Goal: Information Seeking & Learning: Understand process/instructions

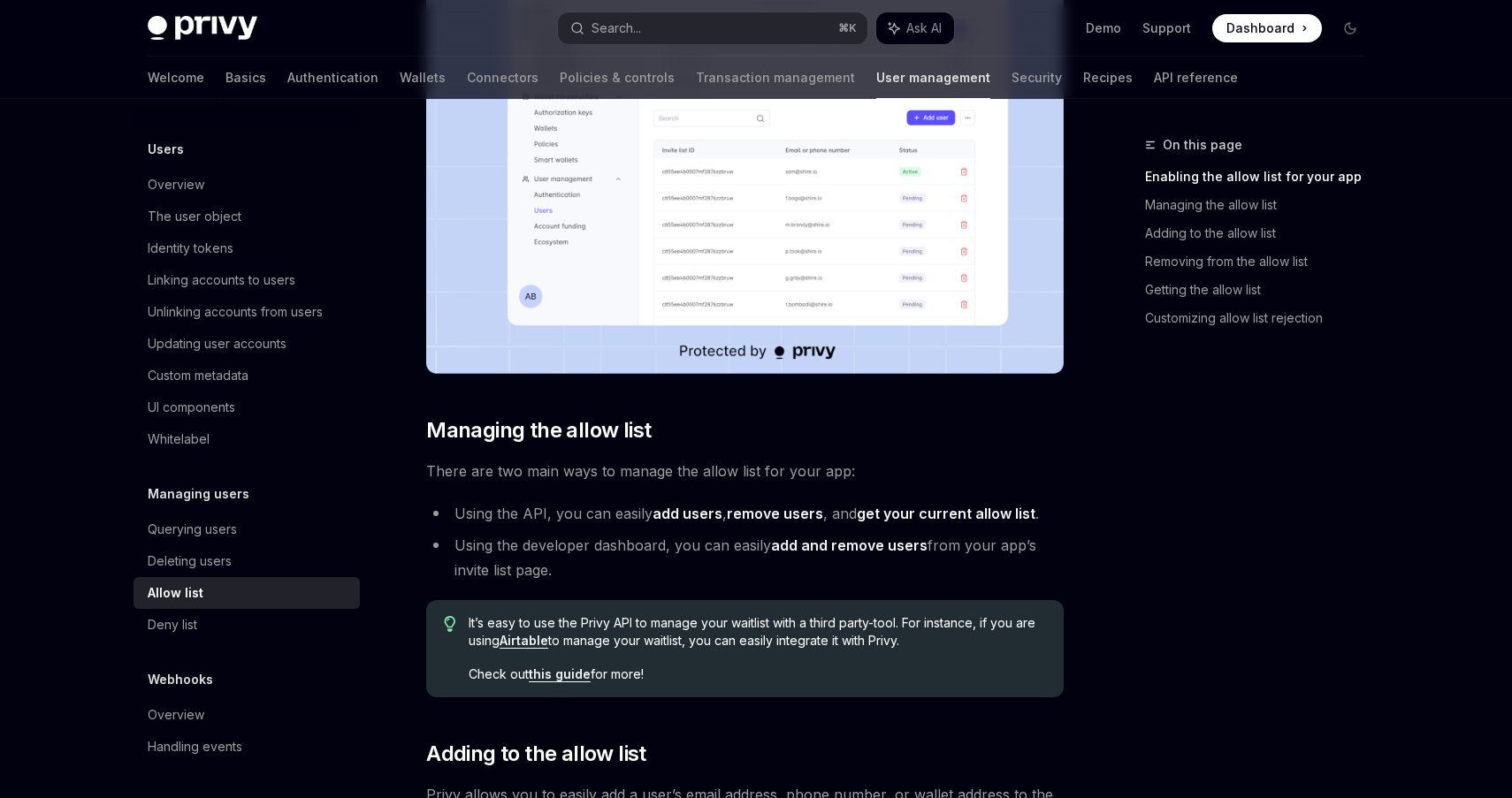
scroll to position [834, 0]
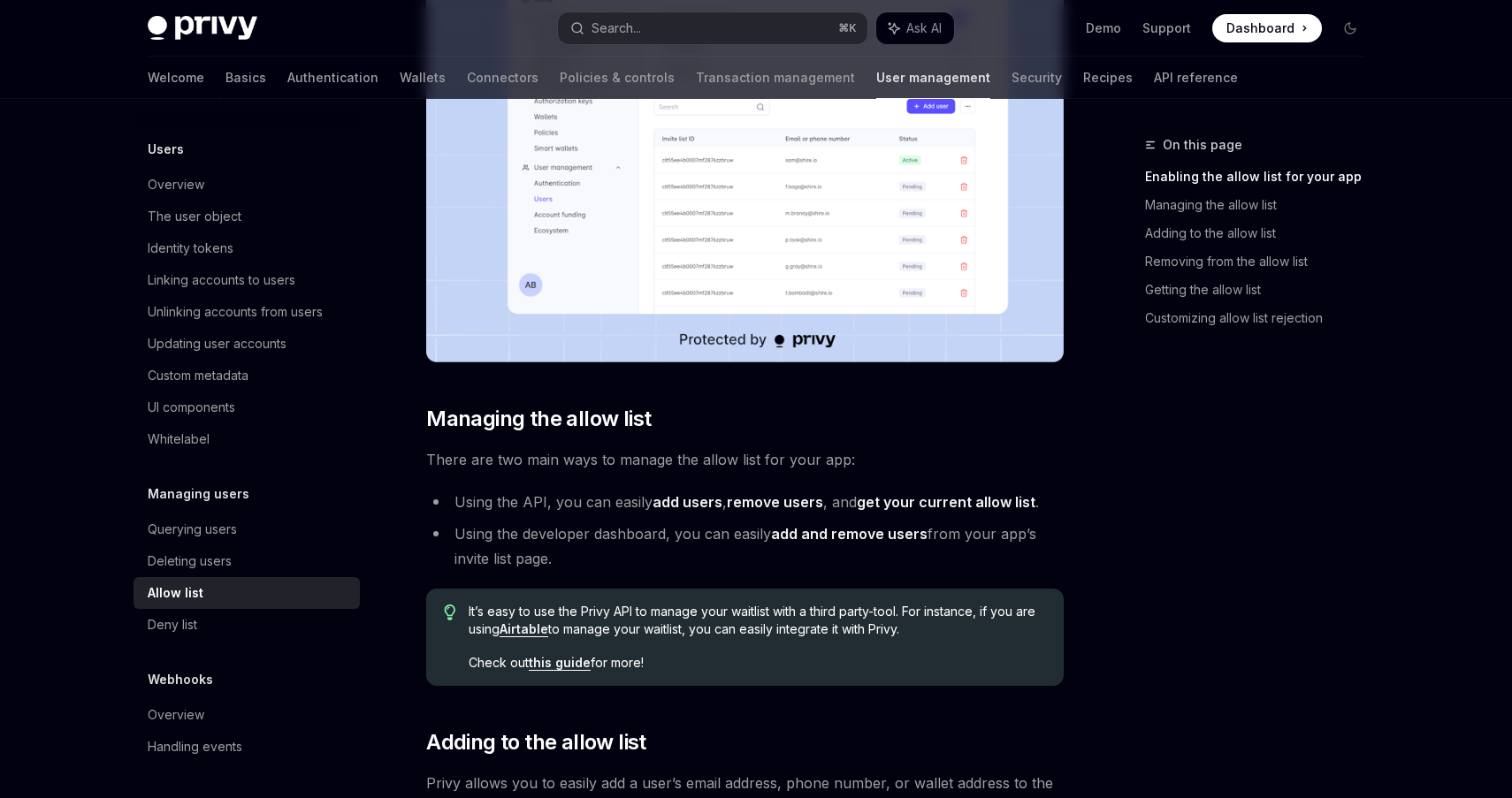
click at [938, 500] on link "get your current allow list" at bounding box center [946, 502] width 179 height 18
click at [695, 501] on link "add users" at bounding box center [687, 502] width 70 height 18
click at [777, 502] on link "remove users" at bounding box center [775, 502] width 97 height 18
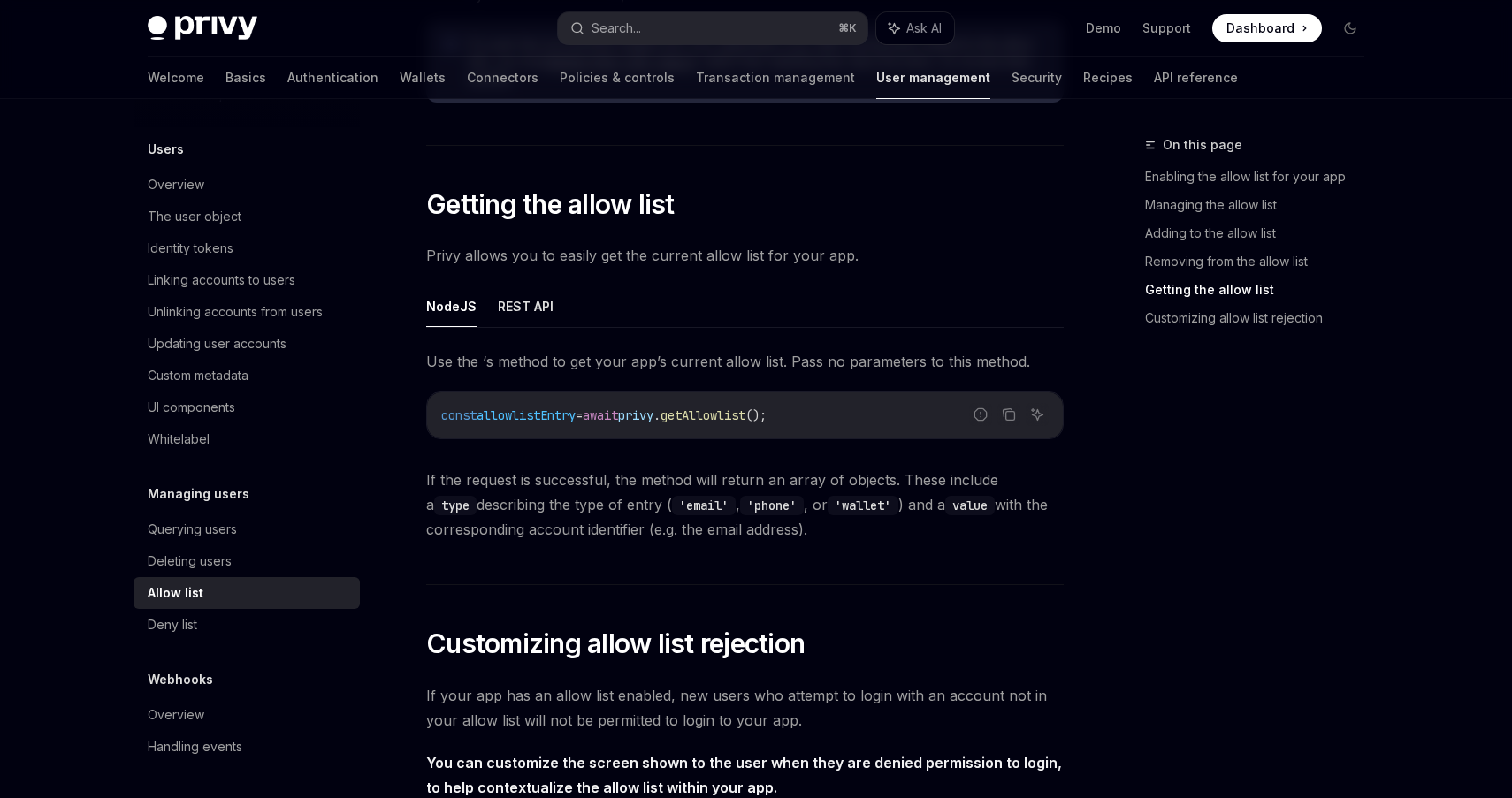
scroll to position [2976, 0]
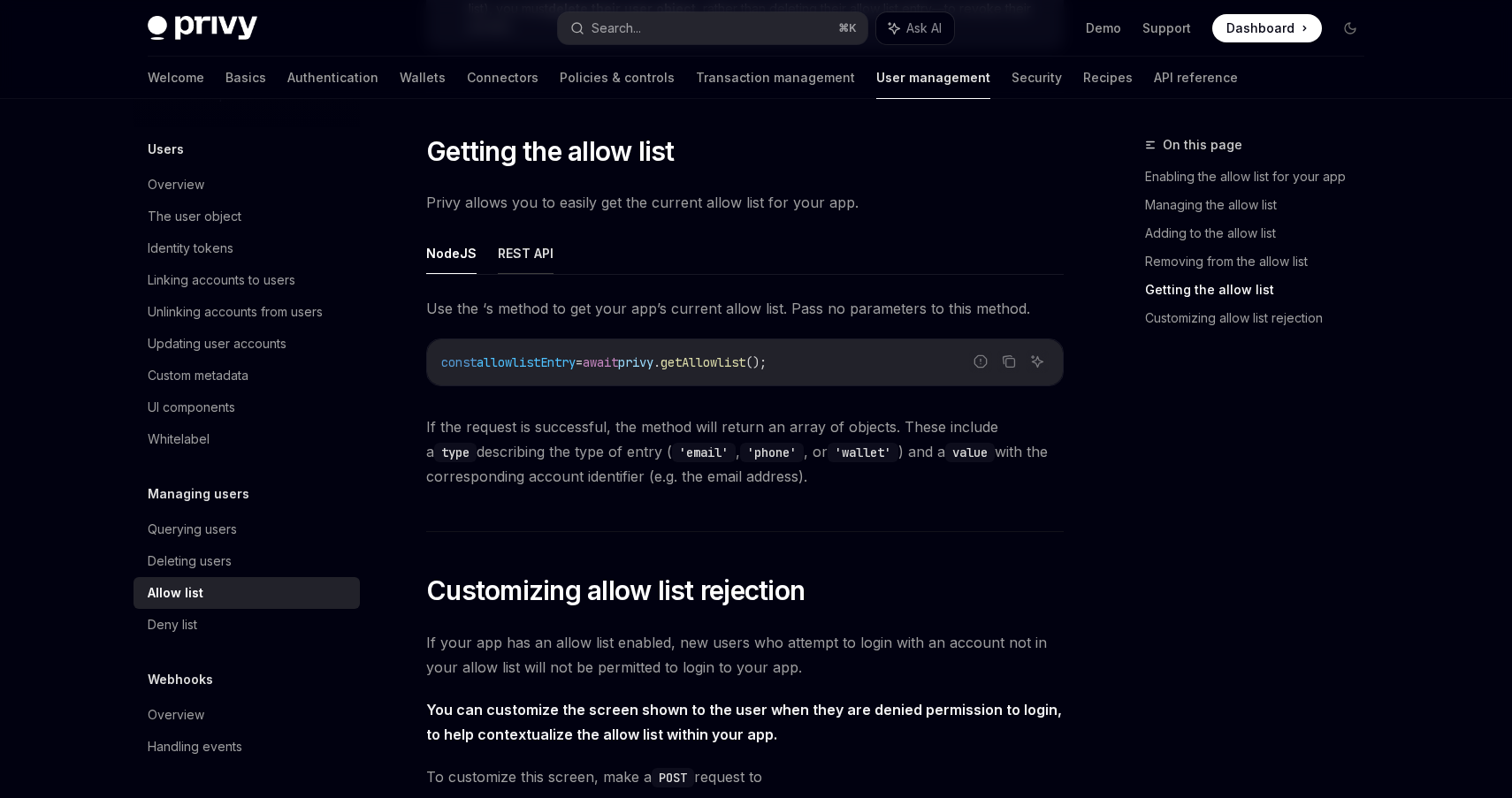
click at [534, 258] on button "REST API" at bounding box center [526, 253] width 56 height 41
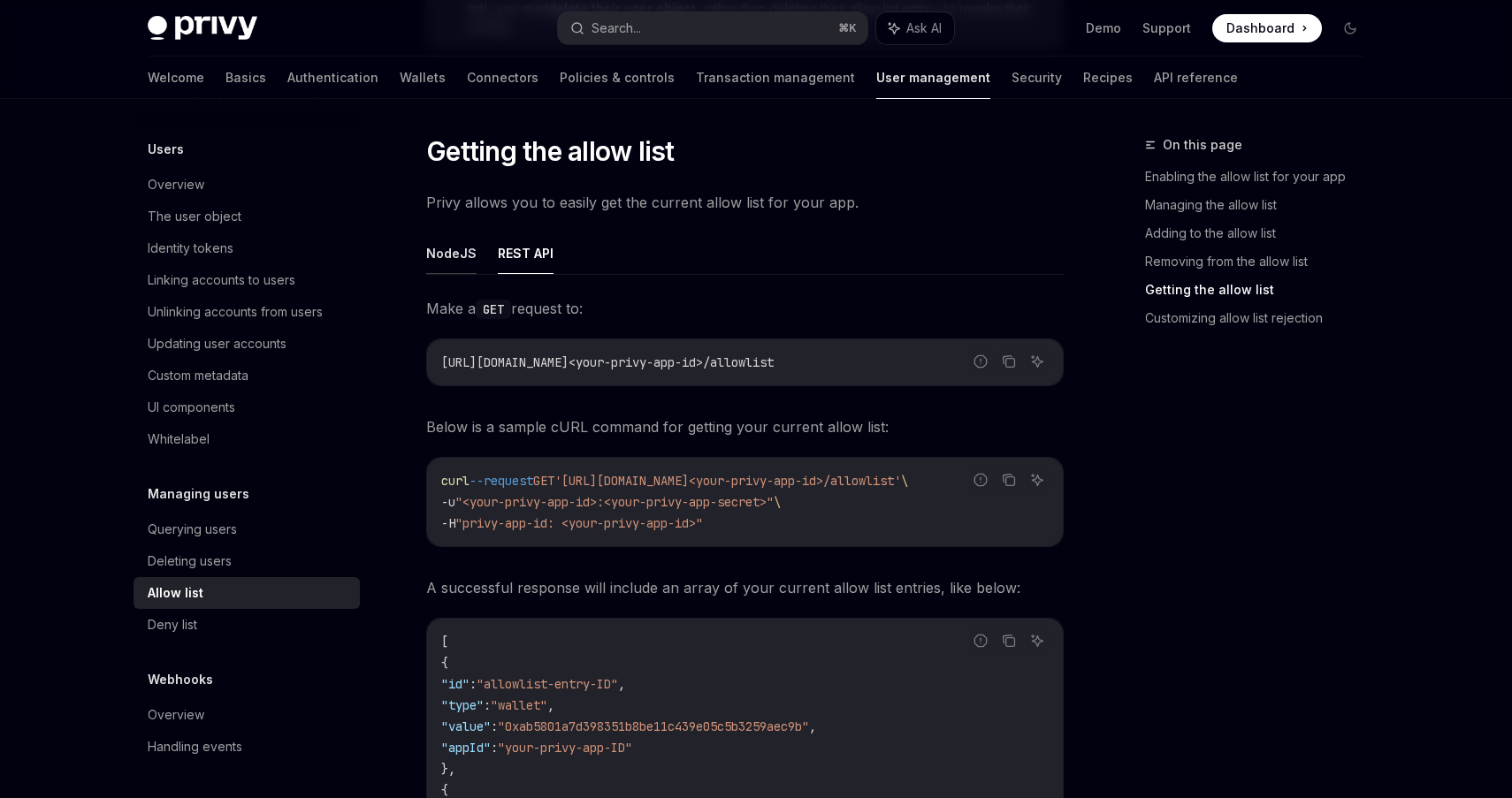
click at [431, 260] on button "NodeJS" at bounding box center [451, 253] width 50 height 41
type textarea "*"
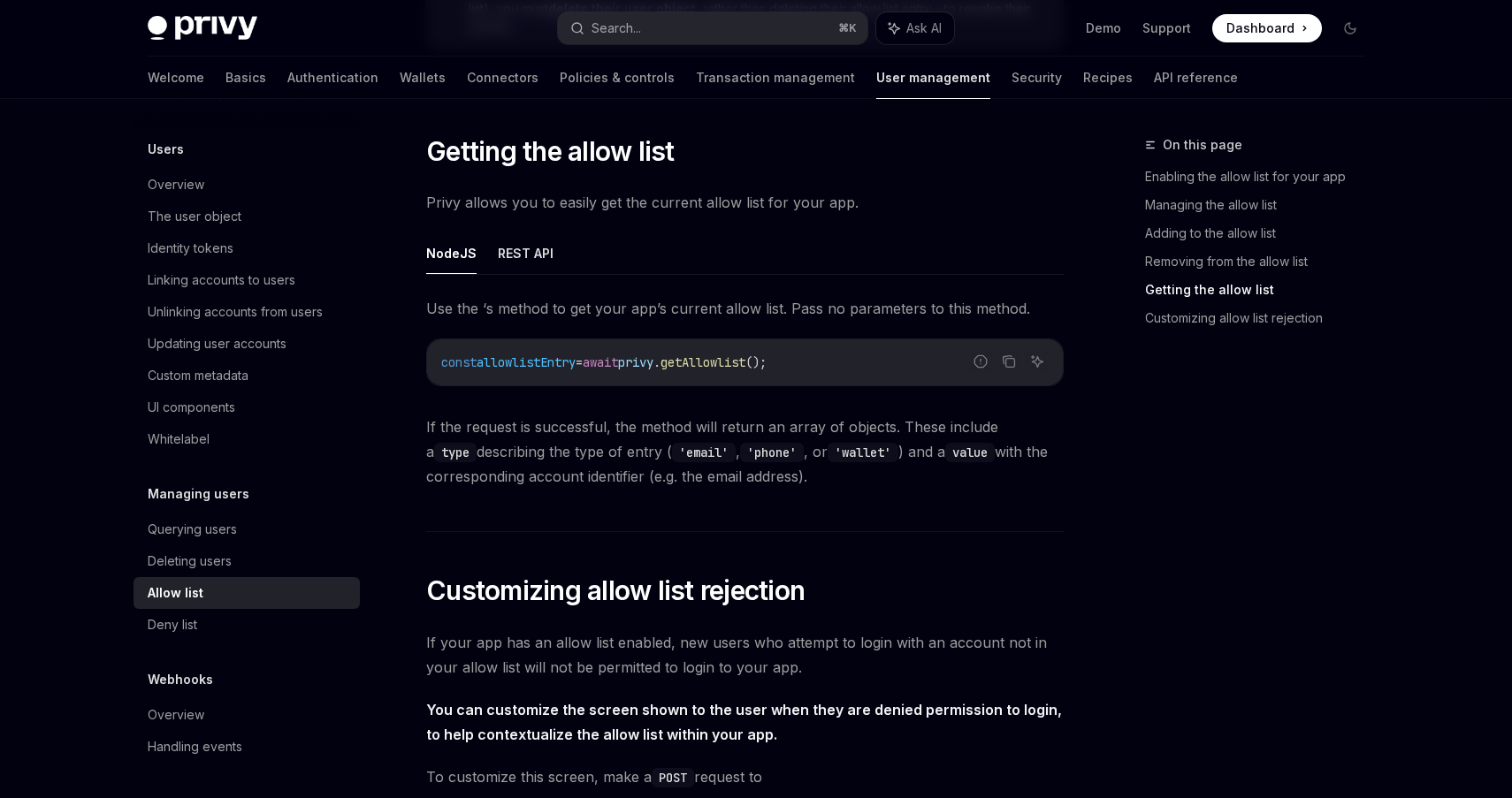
click at [642, 376] on div "const allowlistEntry = await privy . getAllowlist ();" at bounding box center [744, 363] width 636 height 46
click at [654, 367] on span "privy" at bounding box center [635, 362] width 36 height 15
copy code "const allowlistEntry = await privy . getAllowlist ();"
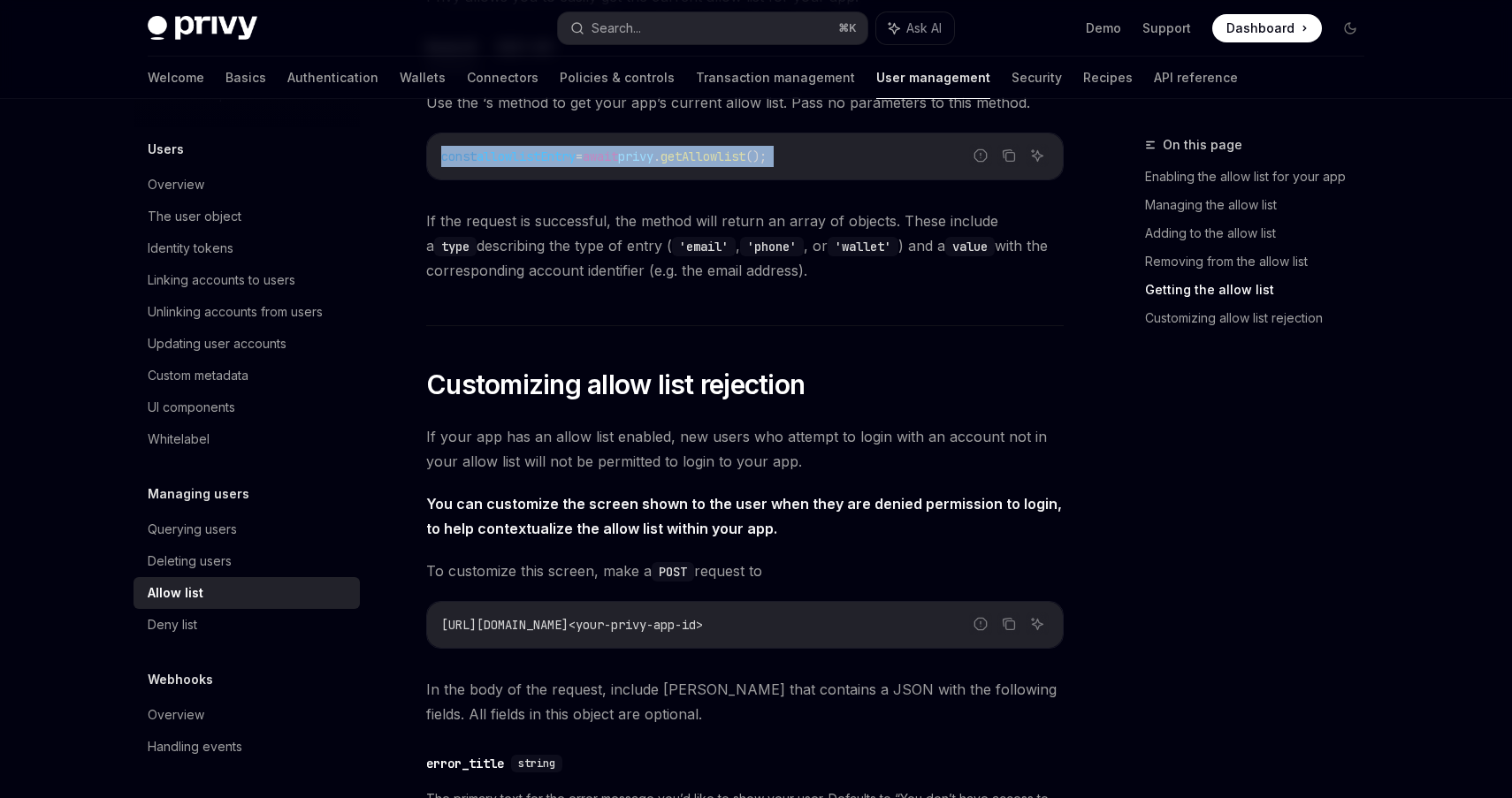
scroll to position [3127, 0]
